Goal: Information Seeking & Learning: Find specific fact

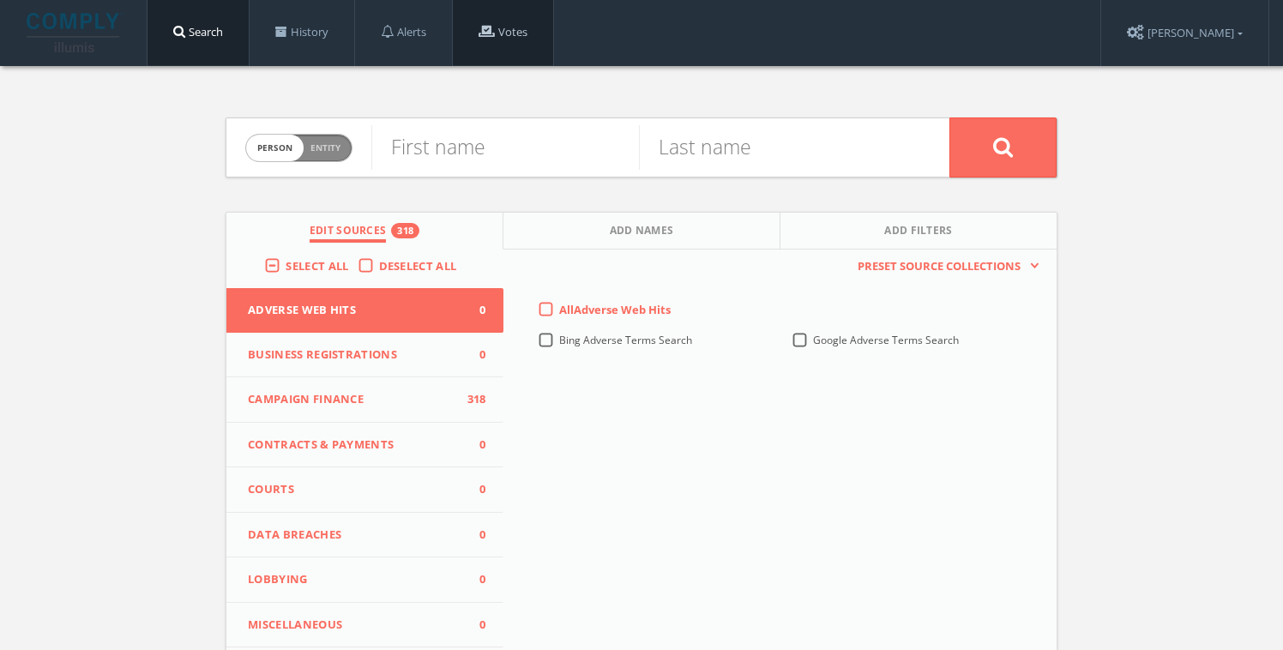
click at [491, 32] on span at bounding box center [487, 31] width 16 height 13
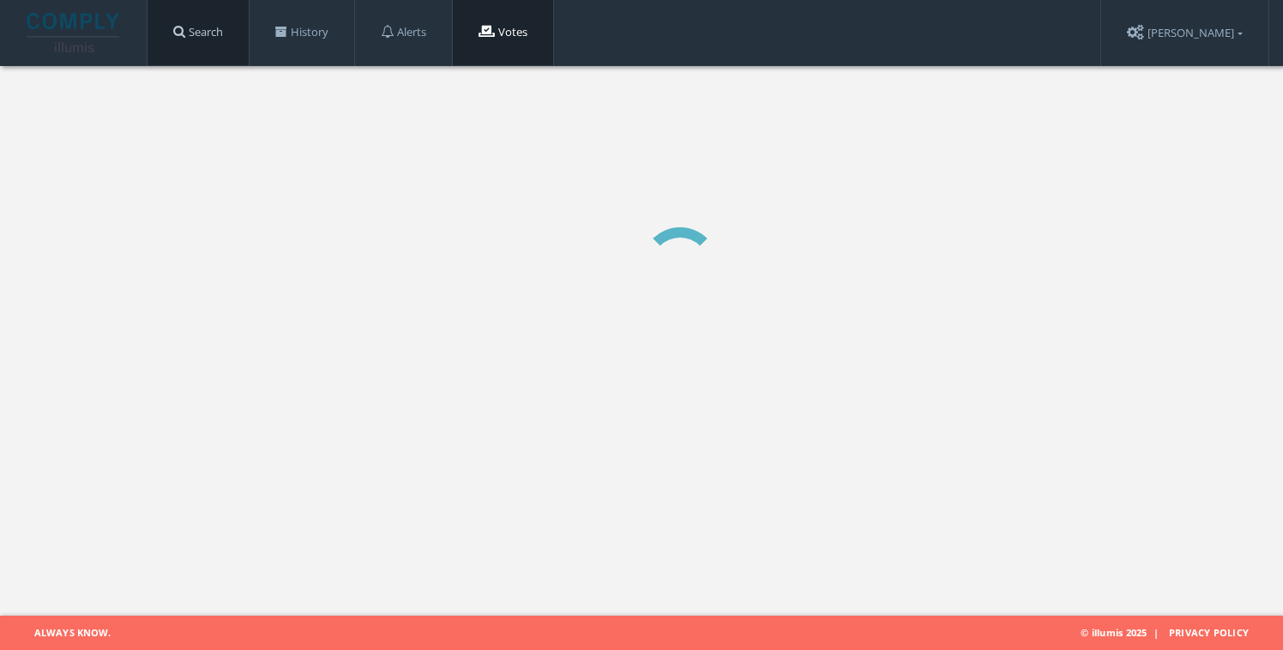
click at [196, 20] on link "Search" at bounding box center [198, 32] width 101 height 65
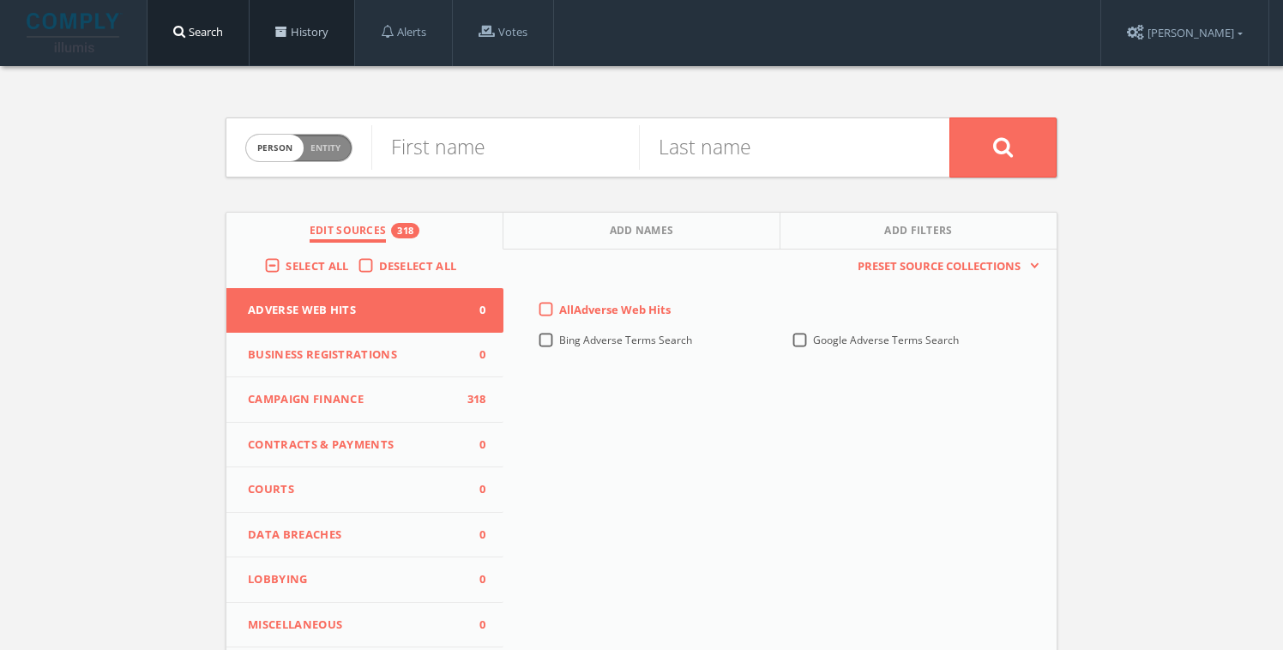
click at [279, 24] on link "History" at bounding box center [302, 32] width 105 height 65
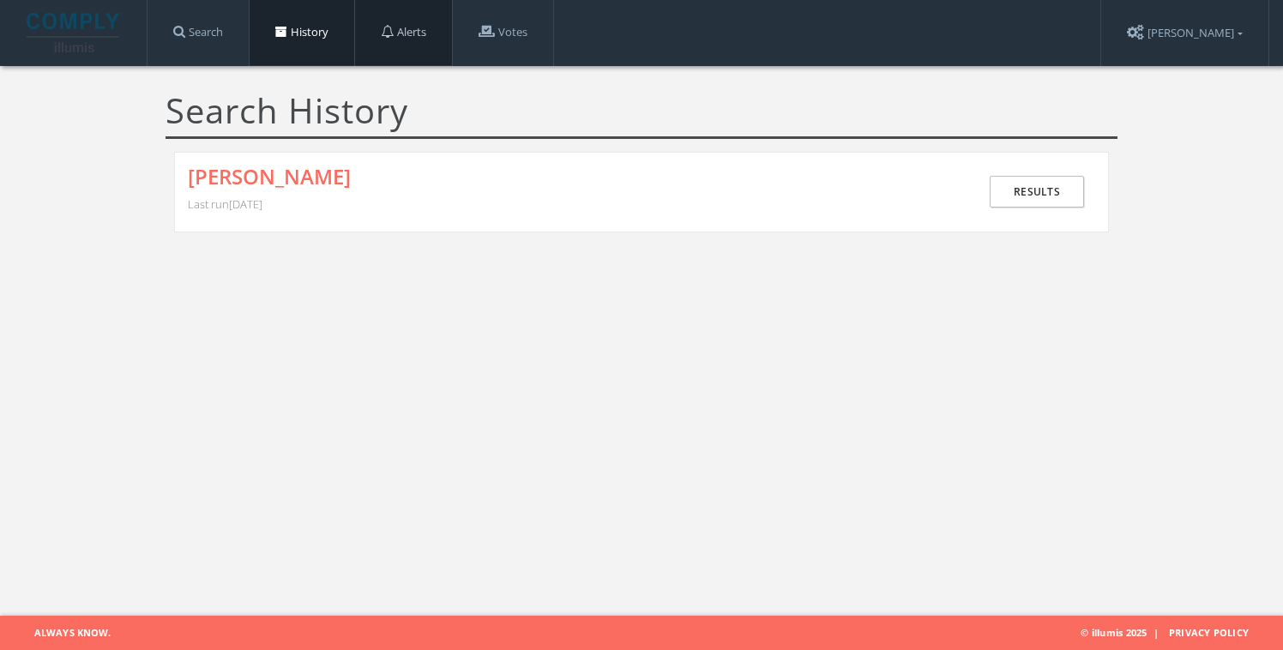
click at [452, 28] on link "Alerts" at bounding box center [403, 32] width 97 height 65
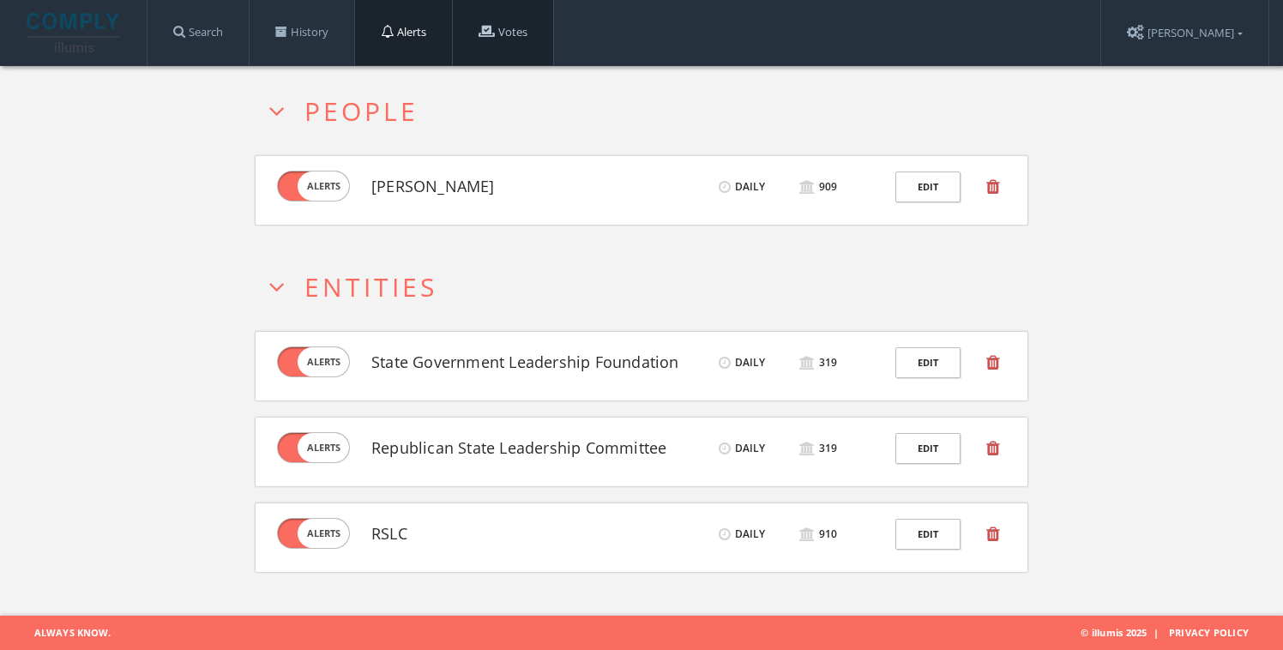
click at [495, 31] on span at bounding box center [487, 31] width 16 height 13
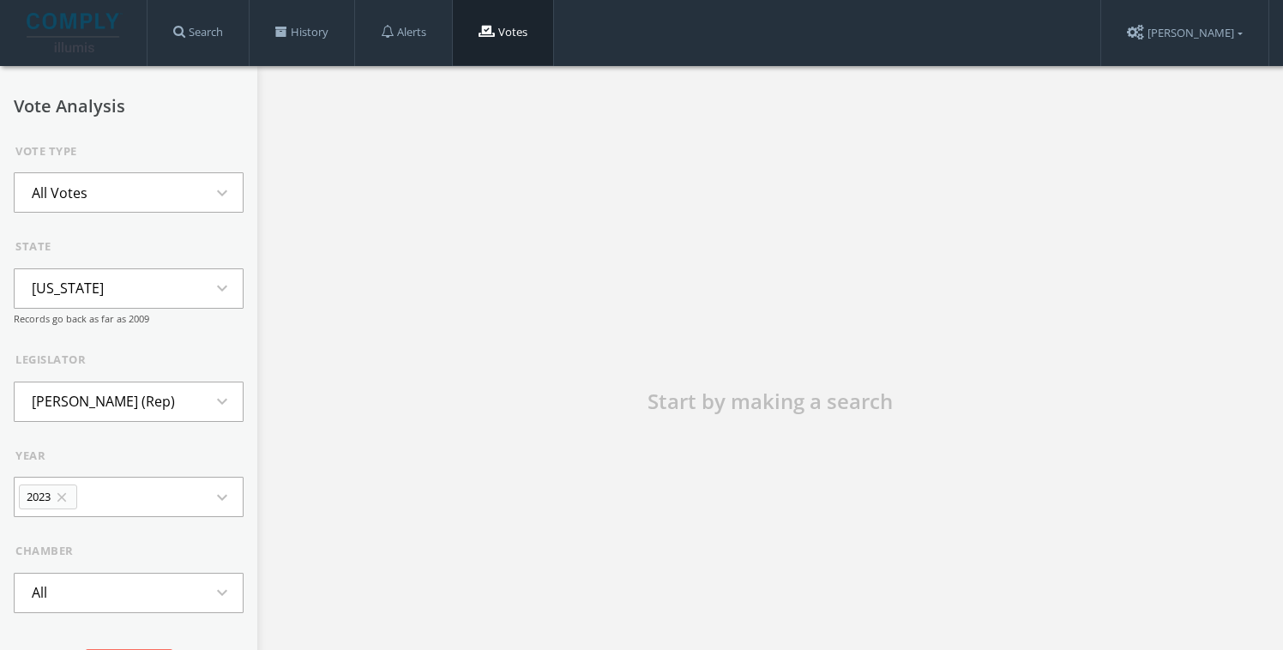
click at [143, 207] on button "All Votes expand_more" at bounding box center [129, 192] width 230 height 40
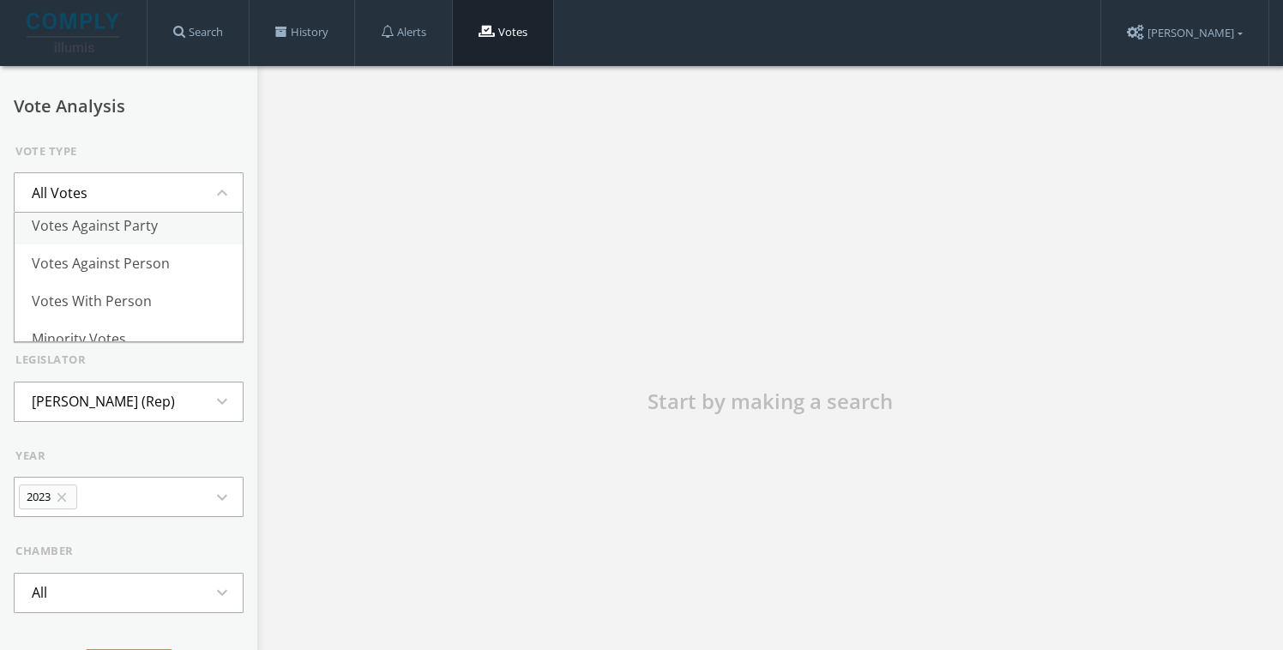
click at [136, 229] on li "Votes Against Party" at bounding box center [129, 226] width 228 height 38
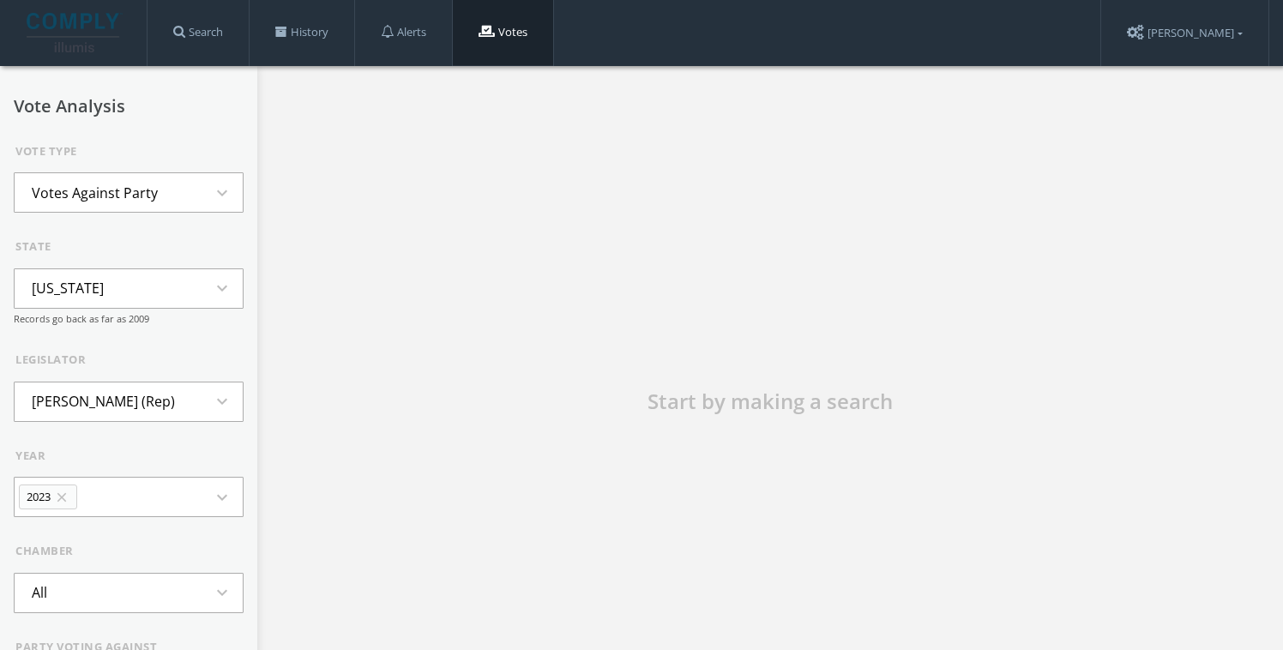
click at [131, 297] on button "[US_STATE] expand_more" at bounding box center [129, 288] width 230 height 40
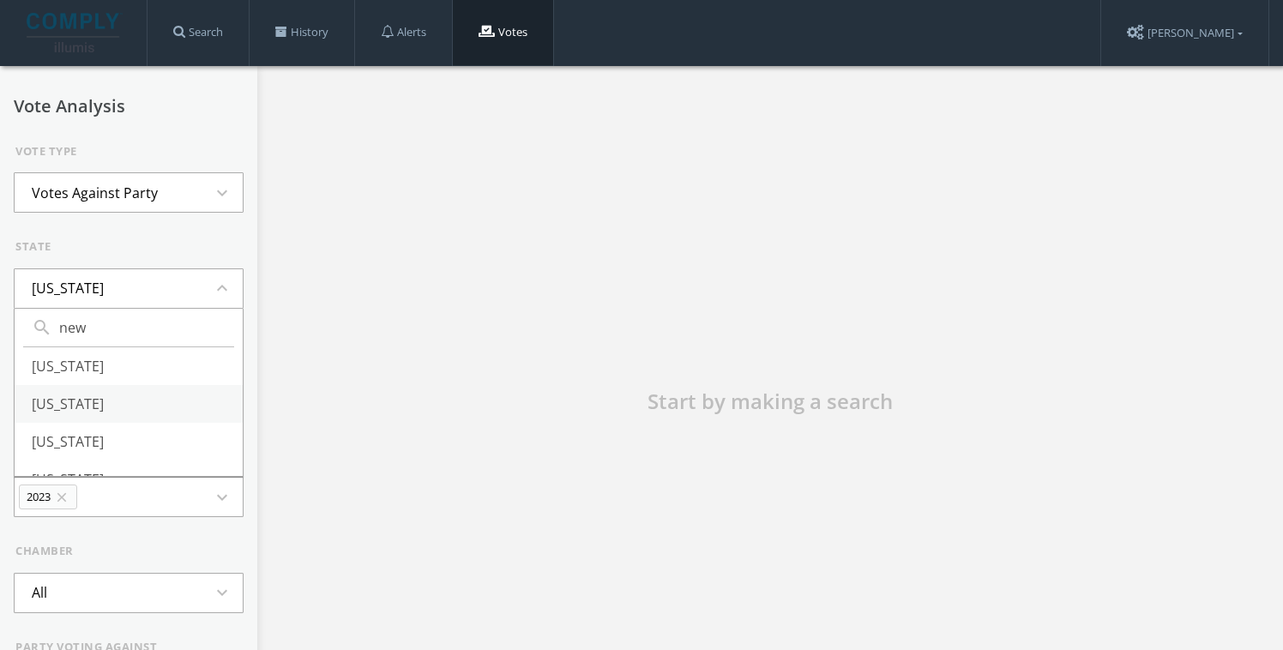
type input "new"
click at [92, 413] on li "[US_STATE]" at bounding box center [129, 404] width 228 height 38
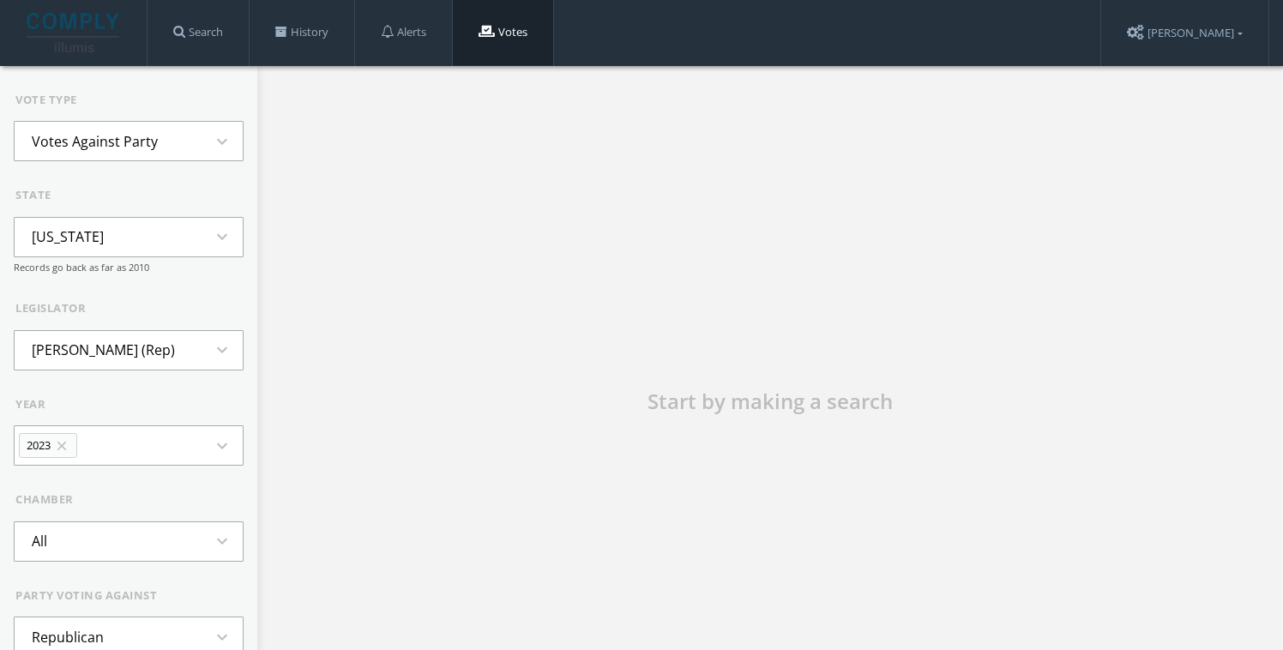
scroll to position [53, 0]
click at [99, 348] on li "Dawn Addiego (Rep)" at bounding box center [104, 348] width 178 height 38
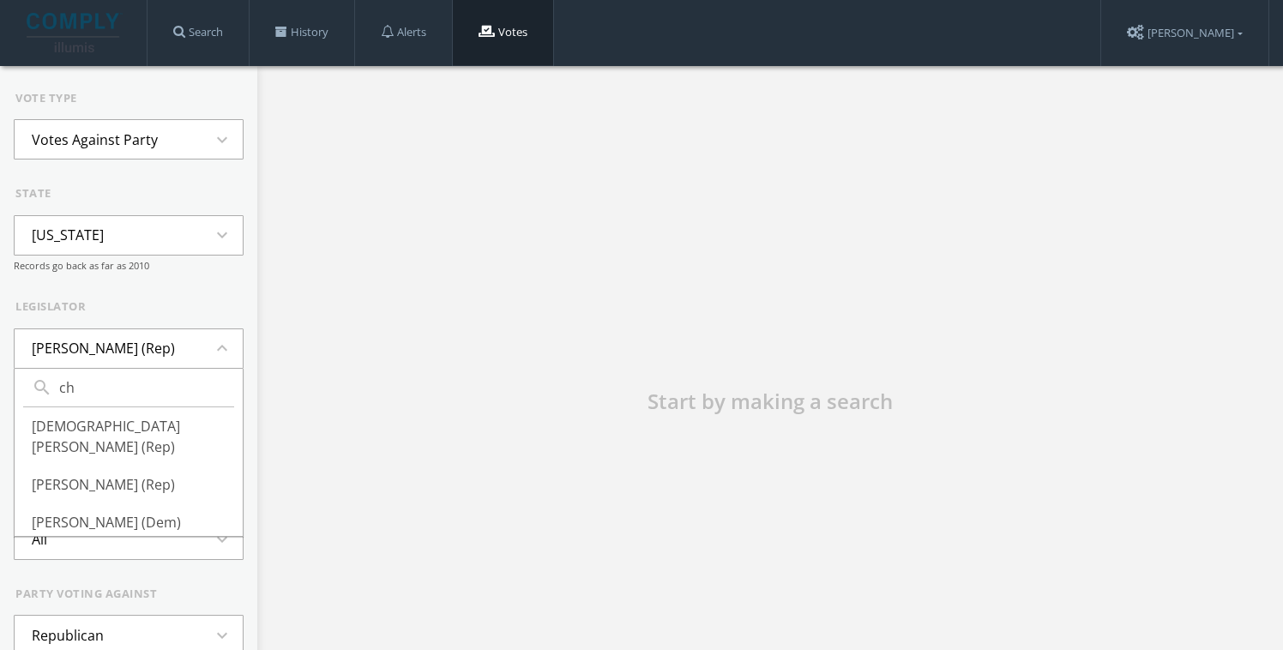
type input "c"
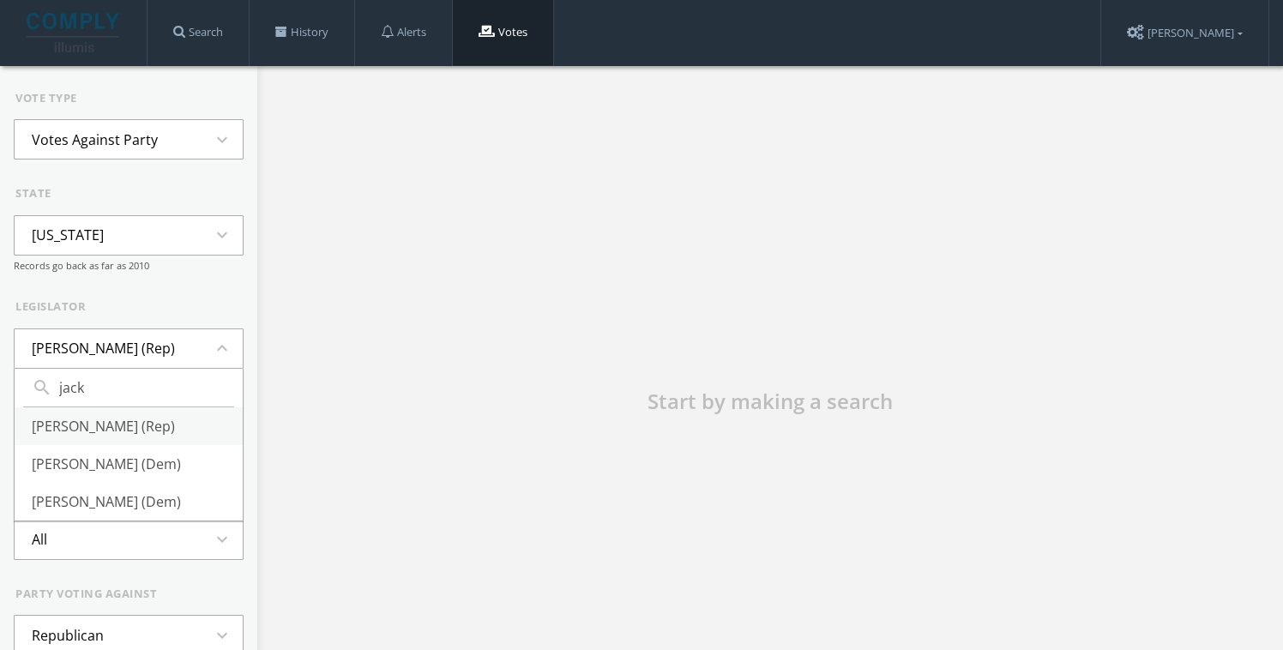
type input "jack"
click at [103, 423] on li "Jack Ciattarelli (Rep)" at bounding box center [129, 426] width 228 height 38
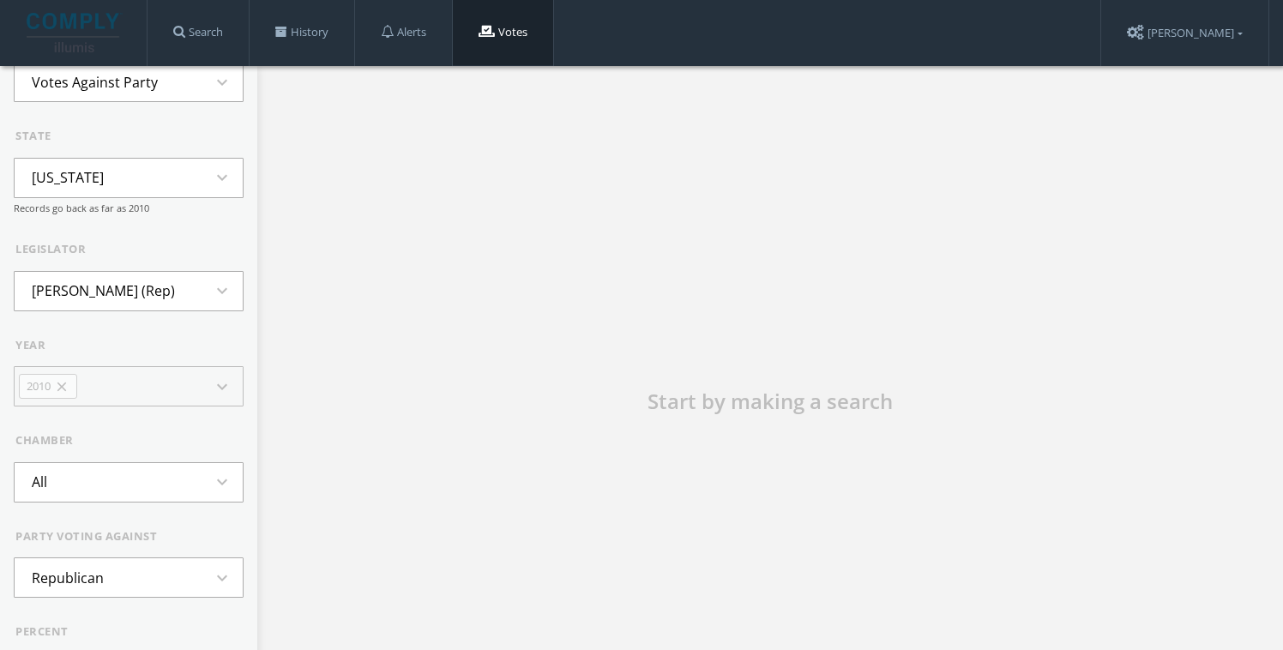
scroll to position [116, 0]
click at [70, 387] on li "2010 close" at bounding box center [48, 382] width 58 height 26
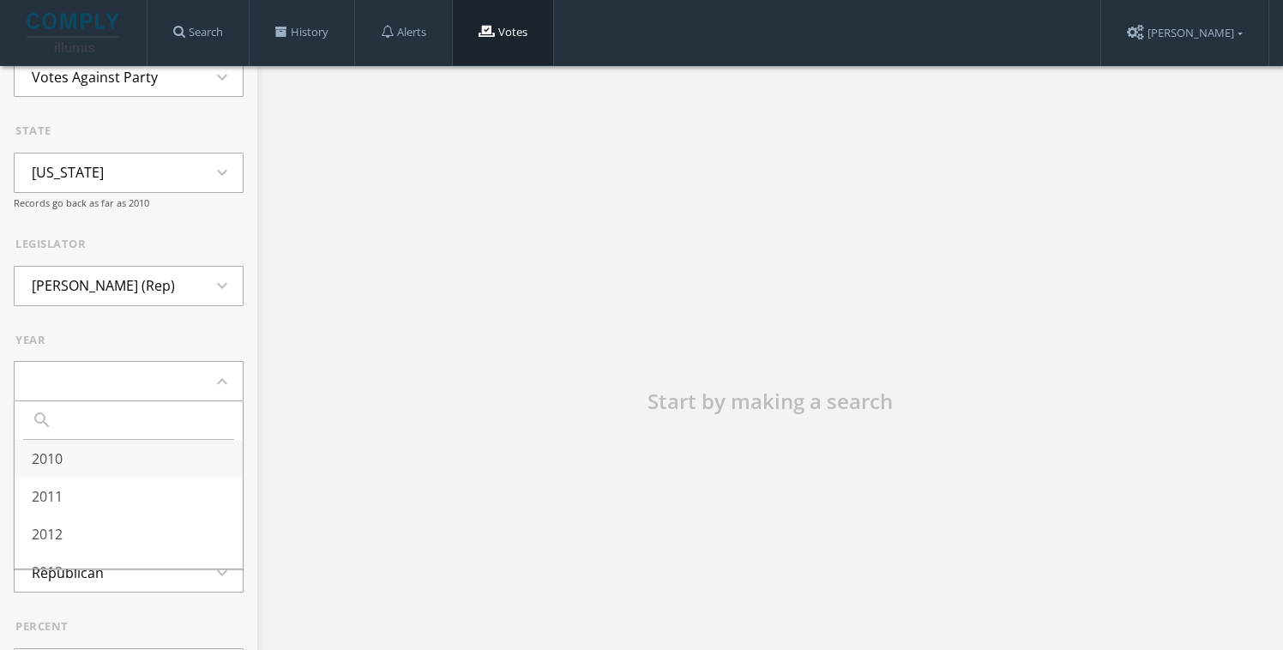
scroll to position [249, 0]
click at [69, 550] on li "All" at bounding box center [129, 550] width 228 height 38
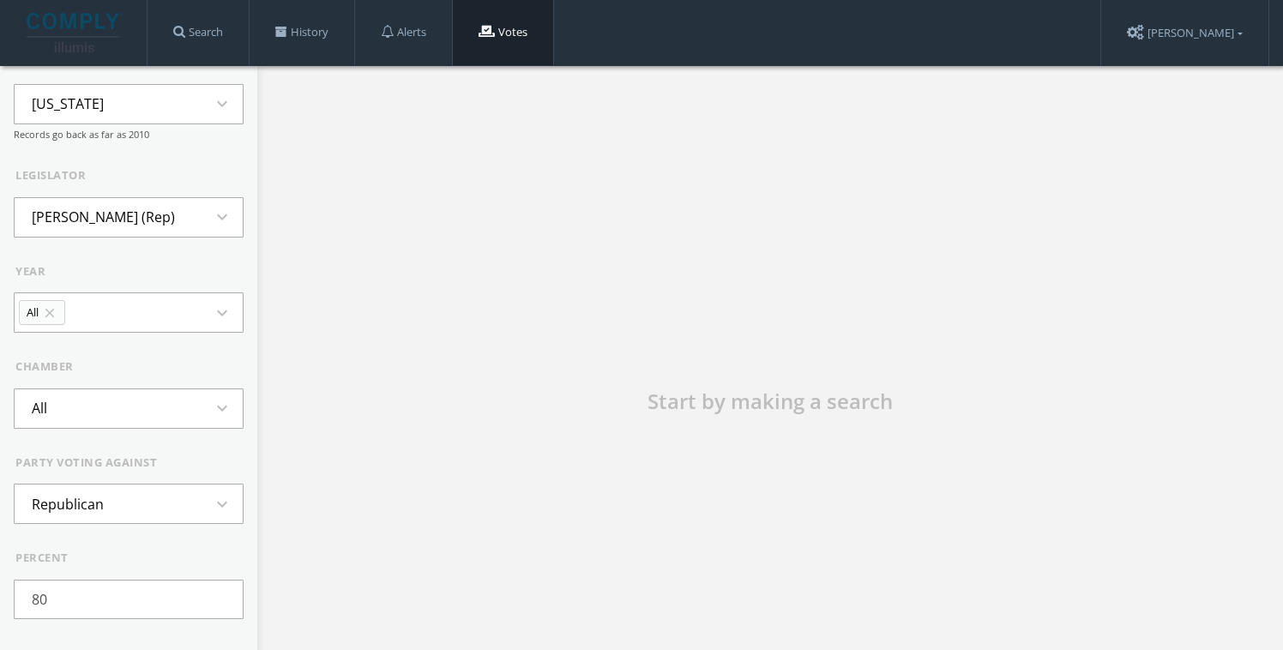
scroll to position [237, 0]
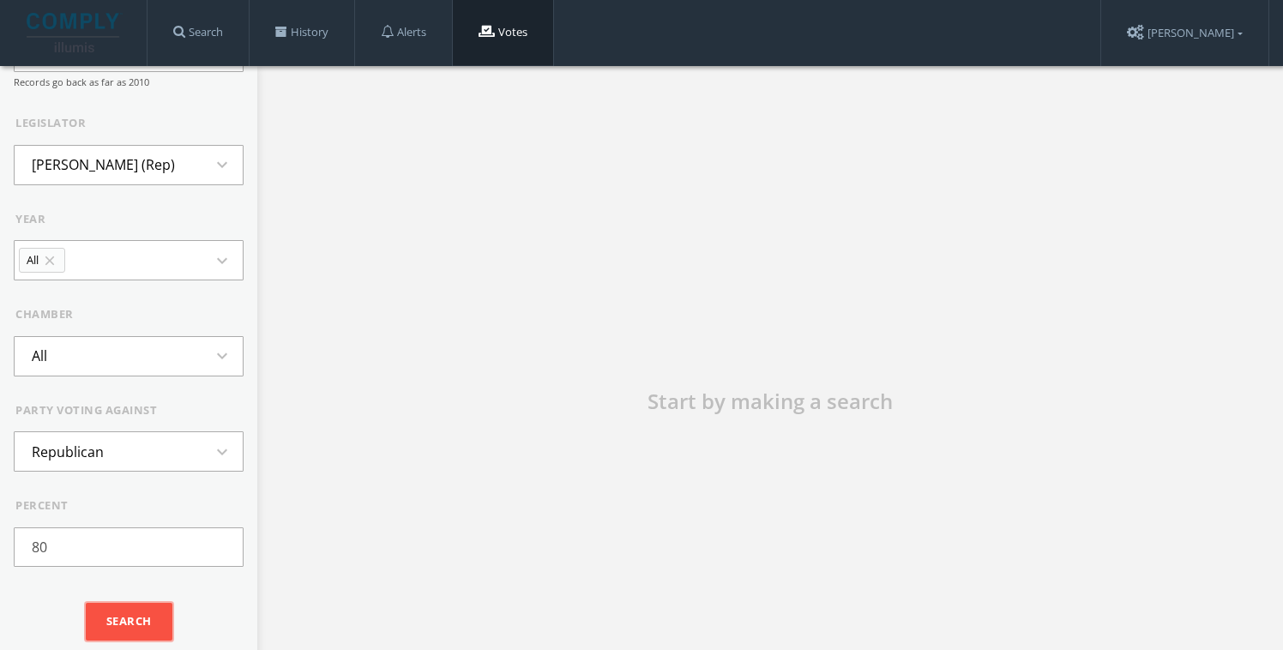
click at [117, 610] on input "Search" at bounding box center [129, 622] width 87 height 38
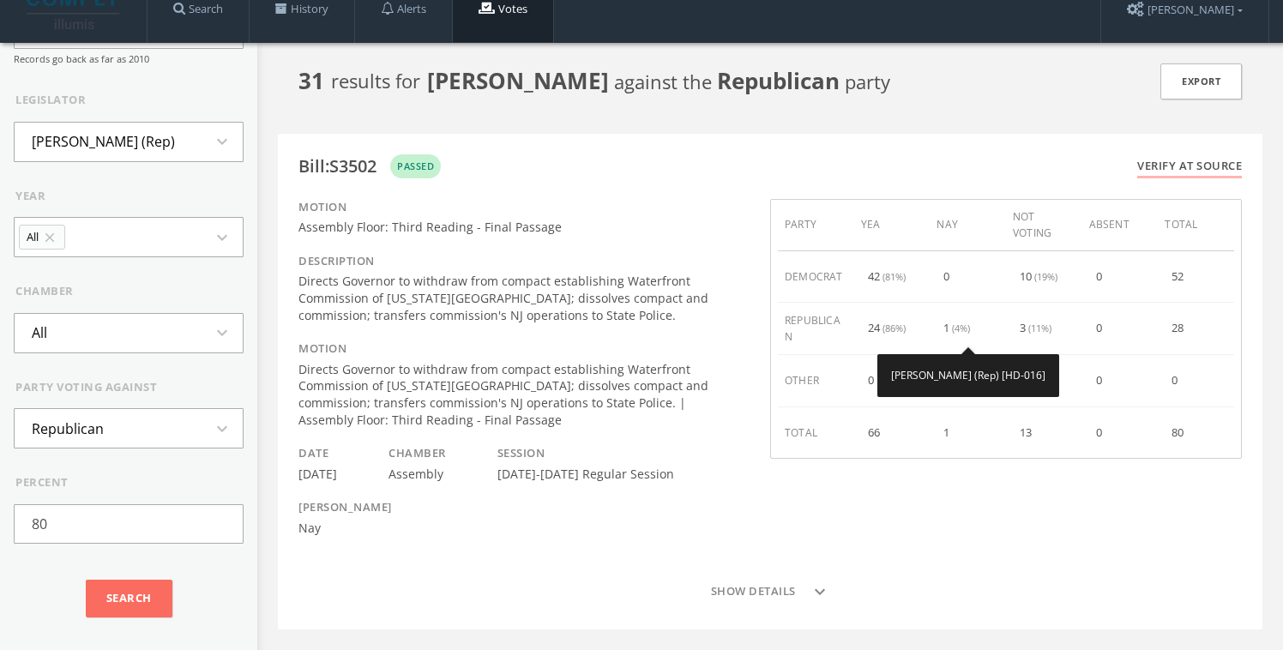
scroll to position [24, 0]
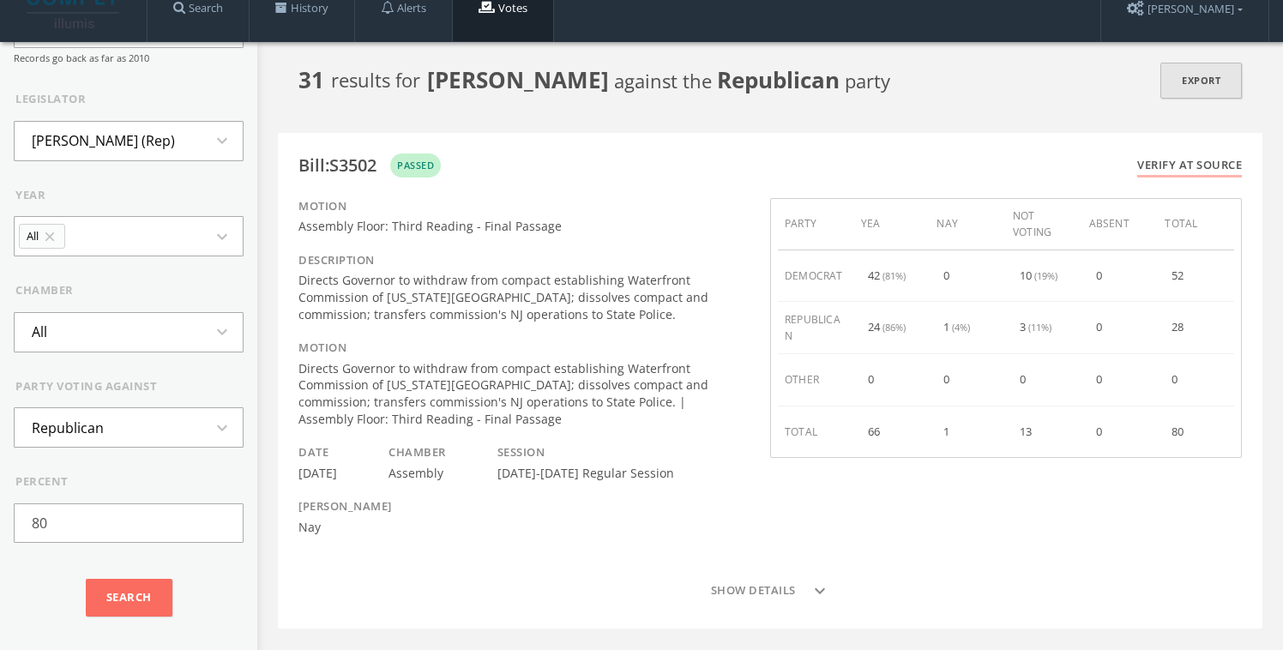
click at [1220, 83] on link "Export" at bounding box center [1200, 81] width 81 height 37
click at [503, 76] on b "Jack Ciattarelli" at bounding box center [518, 79] width 182 height 31
copy b "Ciattarelli"
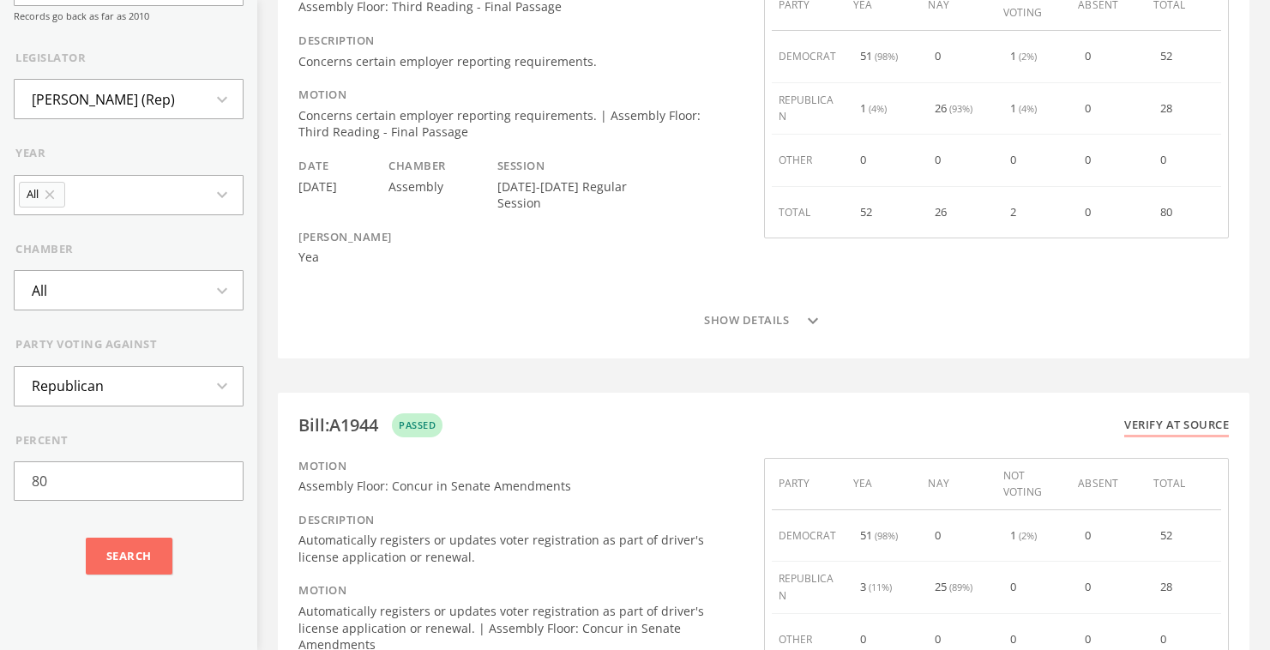
scroll to position [1045, 0]
